Goal: Information Seeking & Learning: Learn about a topic

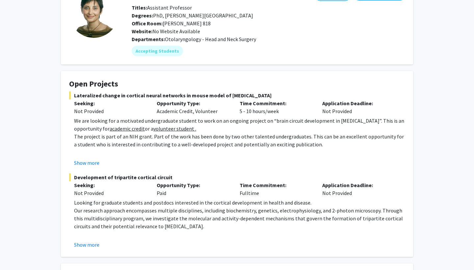
scroll to position [53, 0]
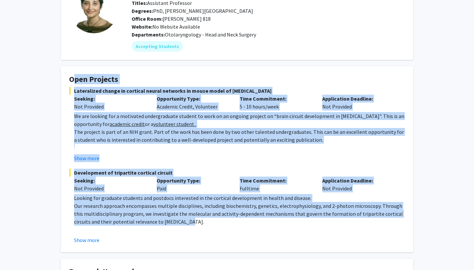
drag, startPoint x: 197, startPoint y: 70, endPoint x: 169, endPoint y: 225, distance: 157.6
click at [169, 225] on fg-card "Open Projects Lateralized change in cortical neural networks in mouse model of …" at bounding box center [237, 160] width 352 height 186
click at [169, 225] on p "Our research approach encompasses multiple disciplines, including biochemistry,…" at bounding box center [239, 214] width 331 height 24
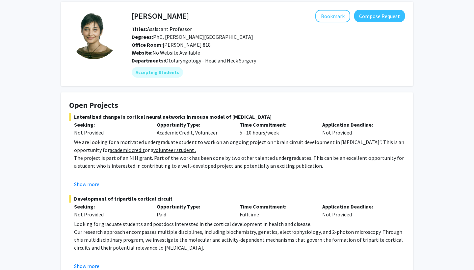
scroll to position [9, 0]
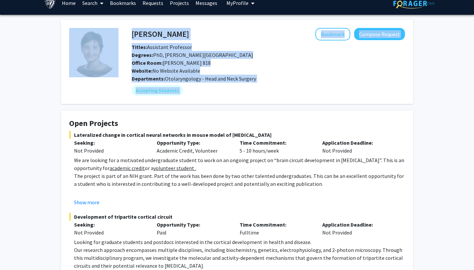
drag, startPoint x: 44, startPoint y: 57, endPoint x: 44, endPoint y: 115, distance: 58.3
click at [44, 115] on div "[PERSON_NAME] Bookmark Compose Request Titles: Assistant Professor Degrees: PhD…" at bounding box center [237, 216] width 474 height 402
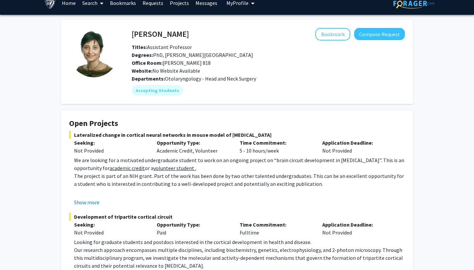
drag, startPoint x: 260, startPoint y: 74, endPoint x: 256, endPoint y: 55, distance: 19.8
click at [256, 54] on div "Titles: Assistant Professor Degrees: PhD, [PERSON_NAME][GEOGRAPHIC_DATA] Office…" at bounding box center [268, 59] width 283 height 32
click at [256, 55] on div "Degrees: PhD, [PERSON_NAME][GEOGRAPHIC_DATA]" at bounding box center [268, 55] width 283 height 8
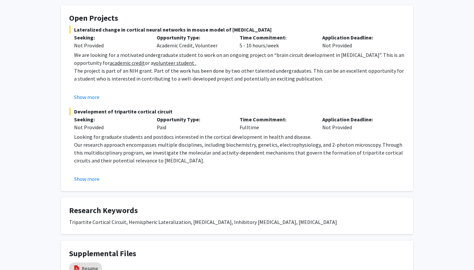
scroll to position [114, 0]
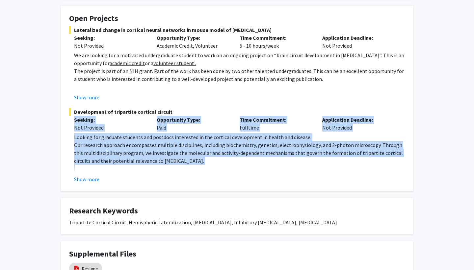
drag, startPoint x: 33, startPoint y: 119, endPoint x: 33, endPoint y: 171, distance: 52.0
click at [33, 171] on div "[PERSON_NAME] Bookmark Compose Request Titles: Assistant Professor Degrees: PhD…" at bounding box center [237, 111] width 474 height 402
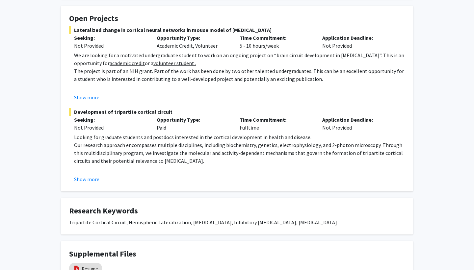
scroll to position [175, 0]
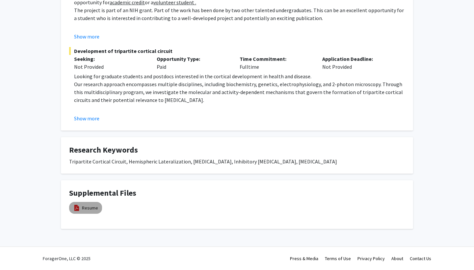
click at [77, 208] on img at bounding box center [76, 208] width 7 height 7
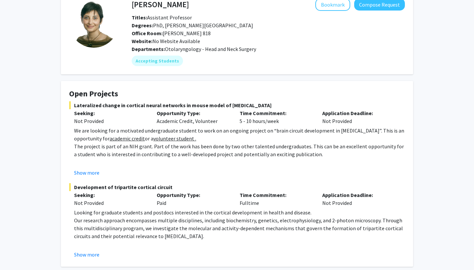
click at [122, 177] on fg-project-list "Lateralized change in cortical neural networks in mouse model of [MEDICAL_DATA]…" at bounding box center [237, 179] width 336 height 157
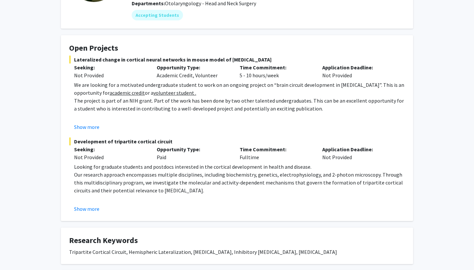
scroll to position [92, 0]
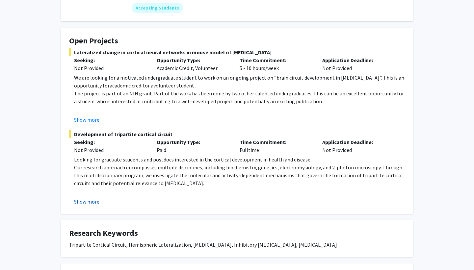
click at [89, 203] on button "Show more" at bounding box center [86, 202] width 25 height 8
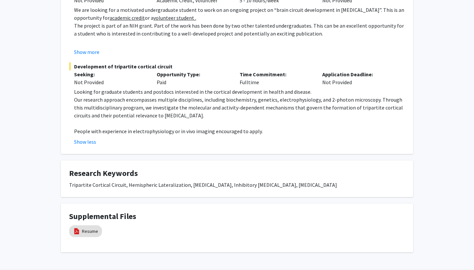
scroll to position [160, 0]
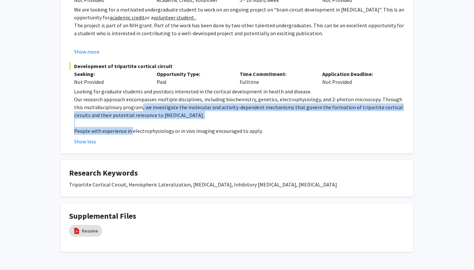
drag, startPoint x: 132, startPoint y: 106, endPoint x: 132, endPoint y: 134, distance: 27.7
click at [132, 133] on div "Looking for graduate students and postdocs interested in the cortical developme…" at bounding box center [239, 111] width 331 height 47
click at [132, 134] on p "People with experience in electrophysiology or in vivo imaging encouraged to ap…" at bounding box center [239, 131] width 331 height 8
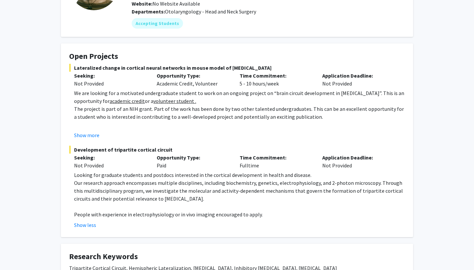
scroll to position [78, 0]
